Goal: Information Seeking & Learning: Learn about a topic

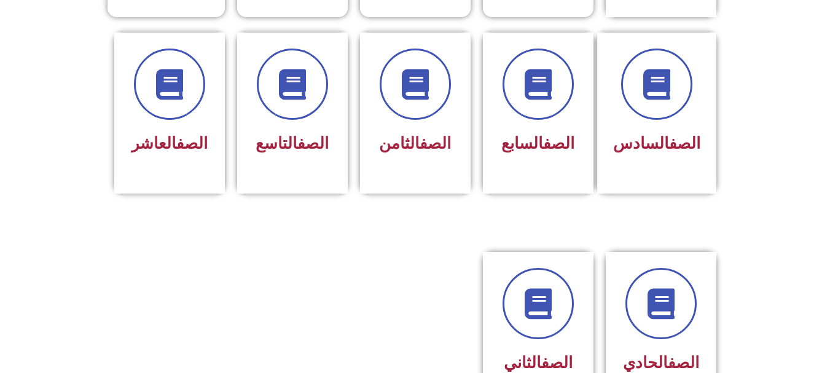
scroll to position [491, 0]
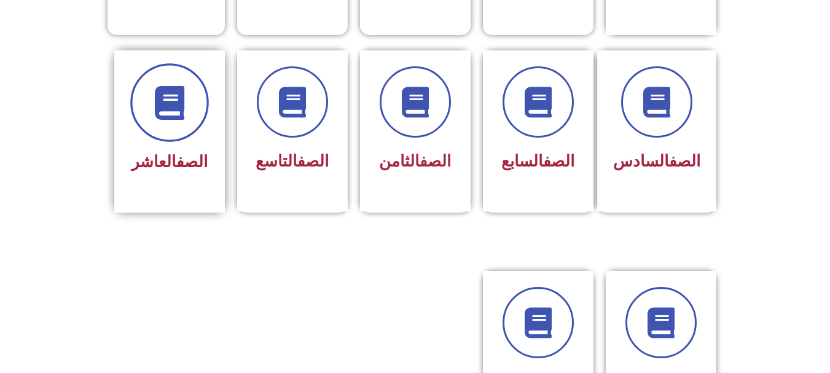
click at [169, 111] on span at bounding box center [169, 102] width 79 height 79
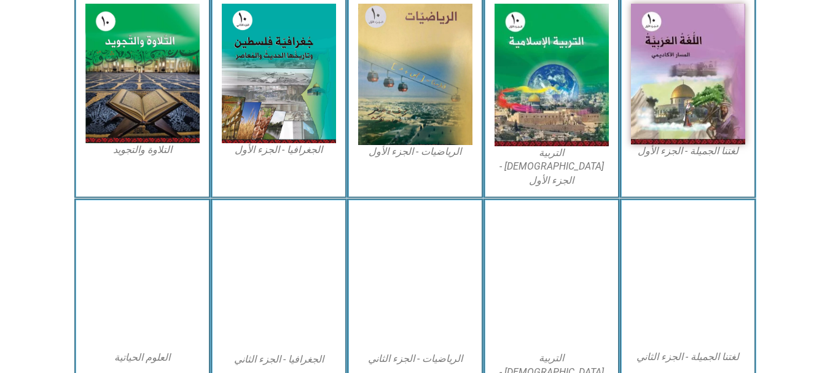
scroll to position [368, 0]
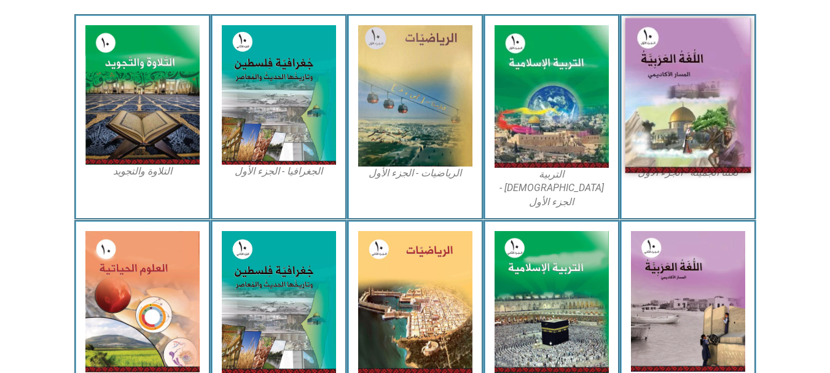
click at [675, 115] on img at bounding box center [687, 95] width 126 height 155
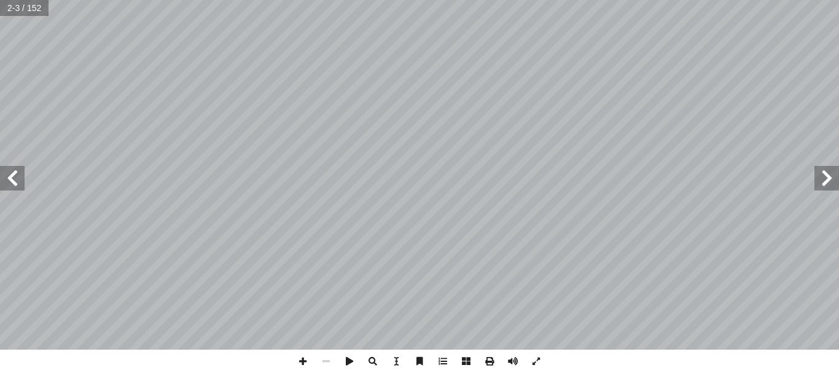
click at [18, 189] on span at bounding box center [12, 178] width 25 height 25
click at [16, 184] on span at bounding box center [12, 178] width 25 height 25
click at [827, 189] on span at bounding box center [826, 178] width 25 height 25
click at [14, 183] on span at bounding box center [12, 178] width 25 height 25
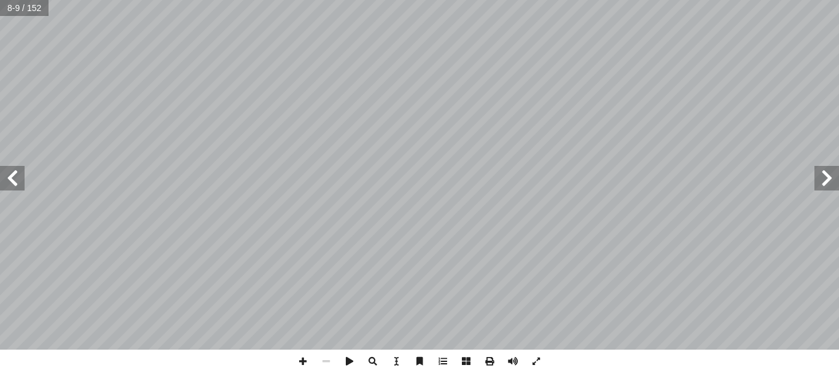
click at [14, 183] on span at bounding box center [12, 178] width 25 height 25
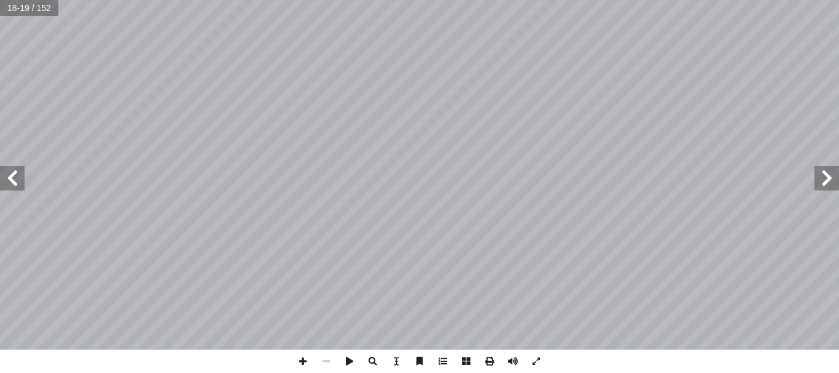
click at [14, 183] on span at bounding box center [12, 178] width 25 height 25
